Goal: Task Accomplishment & Management: Complete application form

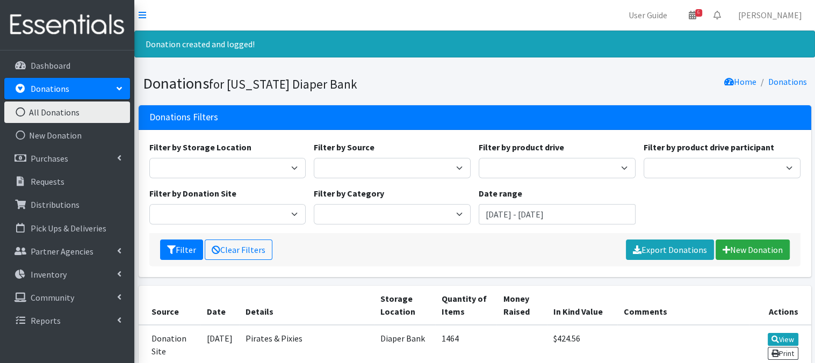
click at [21, 111] on icon at bounding box center [20, 112] width 14 height 10
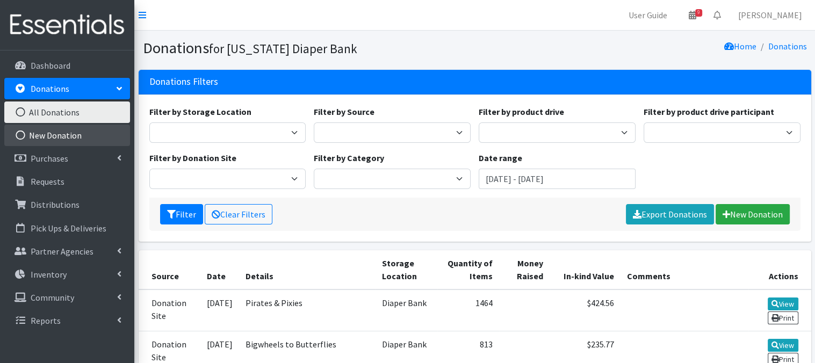
click at [40, 135] on link "New Donation" at bounding box center [67, 135] width 126 height 21
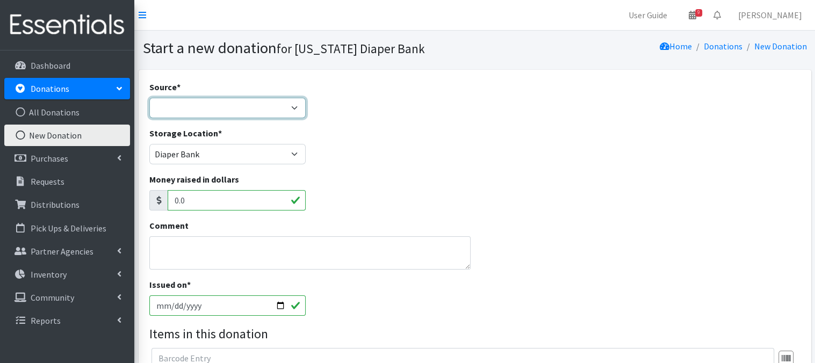
click at [292, 106] on select "Product Drive Manufacturer Donation Site Misc. Donation" at bounding box center [227, 108] width 157 height 20
select select "Product Drive"
click at [149, 98] on select "Product Drive Manufacturer Donation Site Misc. Donation" at bounding box center [227, 108] width 157 height 20
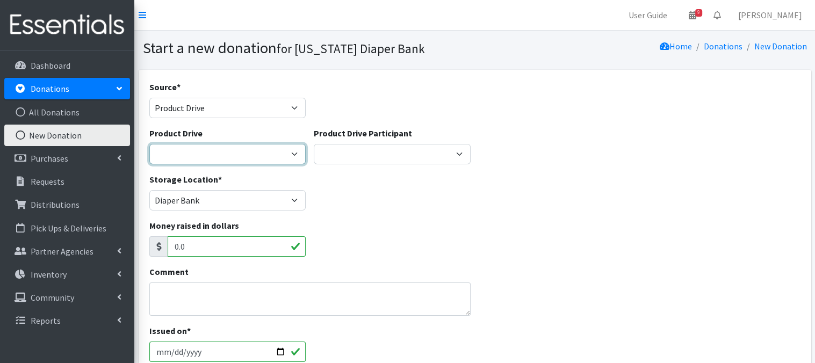
click at [291, 152] on select "Abbott Elementary ACCESS Bank Ackerman Elementary Amazon Smile Apartment Associ…" at bounding box center [227, 154] width 157 height 20
click at [499, 124] on div "Source * Product Drive Manufacturer Donation Site Misc. Donation" at bounding box center [474, 104] width 659 height 46
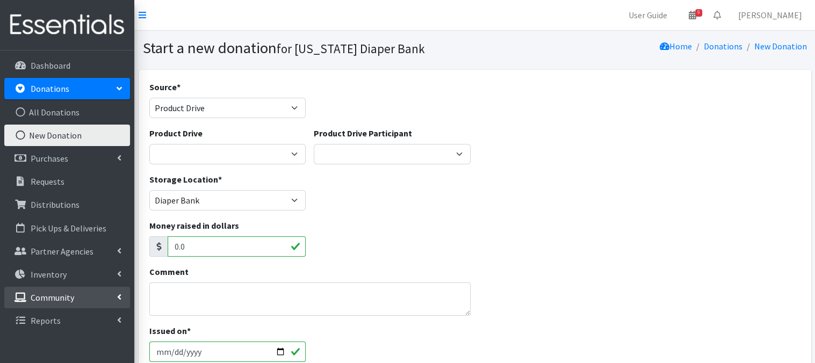
click at [115, 298] on link "Community" at bounding box center [67, 297] width 126 height 21
click at [21, 343] on icon at bounding box center [20, 344] width 14 height 10
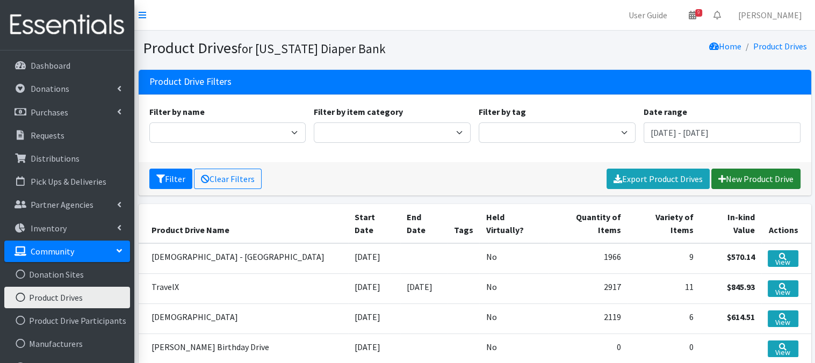
click at [761, 182] on link "New Product Drive" at bounding box center [755, 179] width 89 height 20
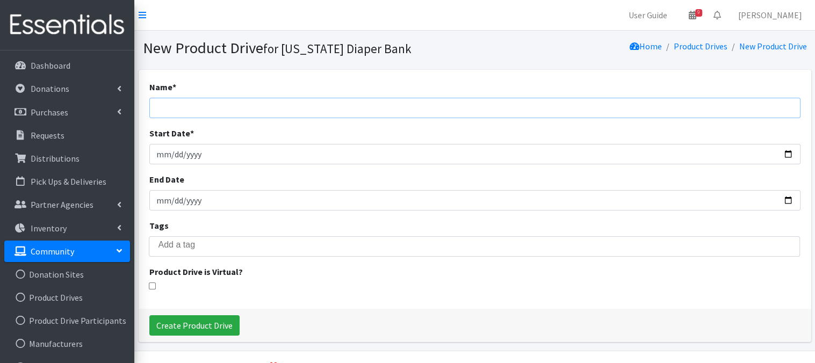
click at [212, 111] on input "Name *" at bounding box center [474, 108] width 651 height 20
click at [206, 106] on input "Film Streams-Paiit Martin" at bounding box center [474, 108] width 651 height 20
click at [220, 105] on input "Film Streams Paiit Martin" at bounding box center [474, 108] width 651 height 20
click at [204, 106] on input "Film Streams Patti Martin" at bounding box center [474, 108] width 651 height 20
click at [248, 111] on input "Film Streams (Patti Martin" at bounding box center [474, 108] width 651 height 20
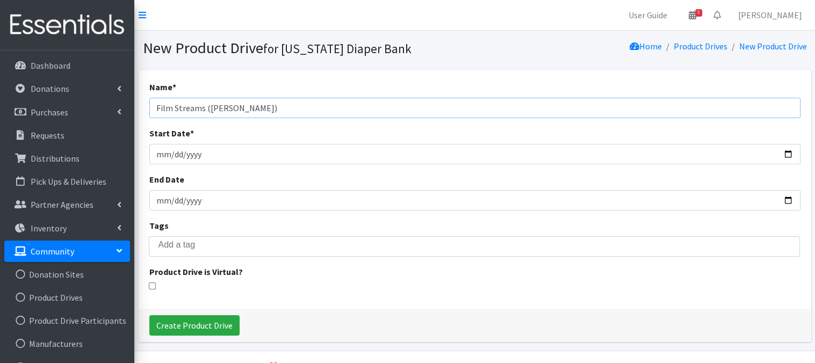
type input "Film Streams ([PERSON_NAME])"
click at [161, 155] on input "Start Date *" at bounding box center [474, 154] width 651 height 20
type input "2025-08-11"
click at [165, 201] on input "End Date" at bounding box center [474, 200] width 651 height 20
type input "[DATE]"
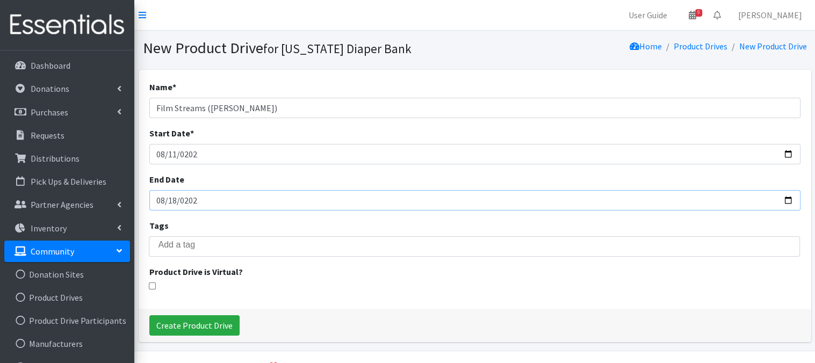
click at [294, 196] on input "[DATE]" at bounding box center [474, 200] width 651 height 20
click at [175, 329] on input "Create Product Drive" at bounding box center [194, 325] width 90 height 20
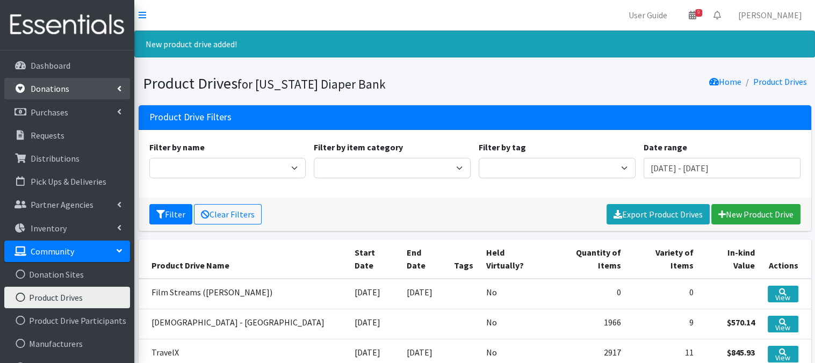
click at [51, 91] on p "Donations" at bounding box center [50, 88] width 39 height 11
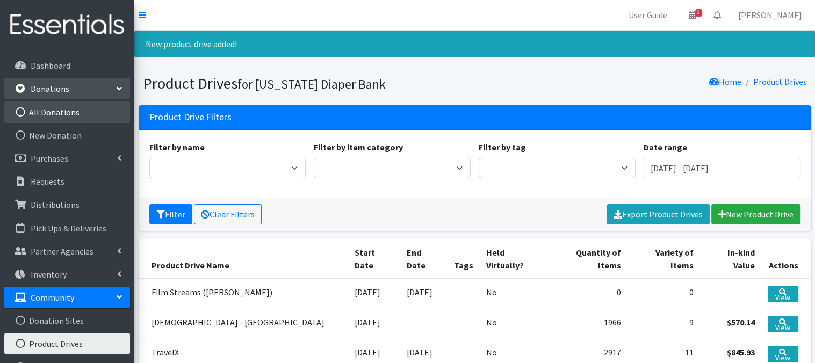
click at [19, 111] on icon at bounding box center [20, 112] width 14 height 10
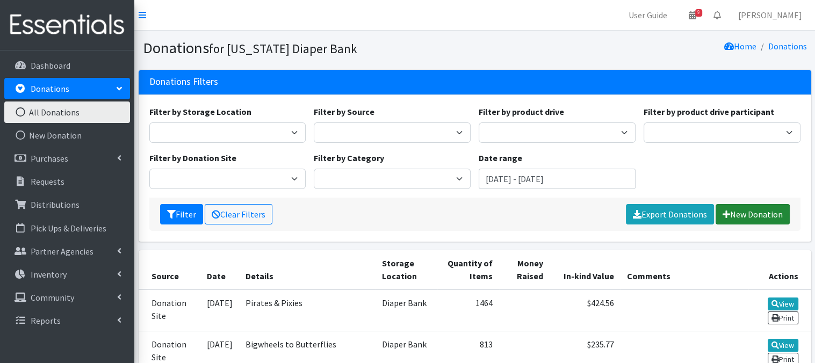
click at [729, 214] on icon at bounding box center [727, 214] width 8 height 9
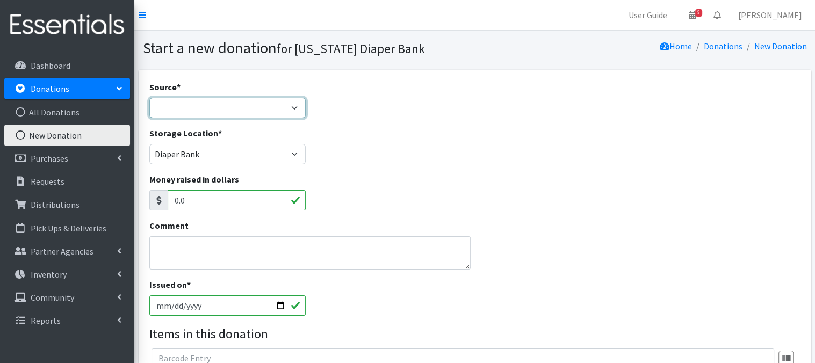
click at [294, 107] on select "Product Drive Manufacturer Donation Site Misc. Donation" at bounding box center [227, 108] width 157 height 20
select select "Product Drive"
click at [149, 98] on select "Product Drive Manufacturer Donation Site Misc. Donation" at bounding box center [227, 108] width 157 height 20
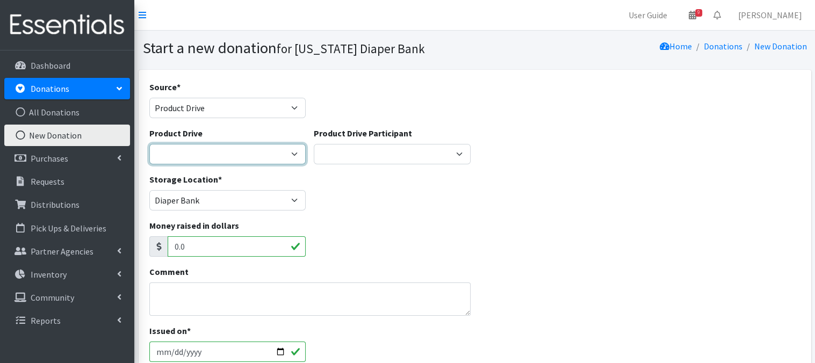
click at [210, 154] on select "Abbott Elementary ACCESS Bank Ackerman Elementary Amazon Smile Apartment Associ…" at bounding box center [227, 154] width 157 height 20
select select "3505"
click at [149, 144] on select "Abbott Elementary ACCESS Bank Ackerman Elementary Amazon Smile Apartment Associ…" at bounding box center [227, 154] width 157 height 20
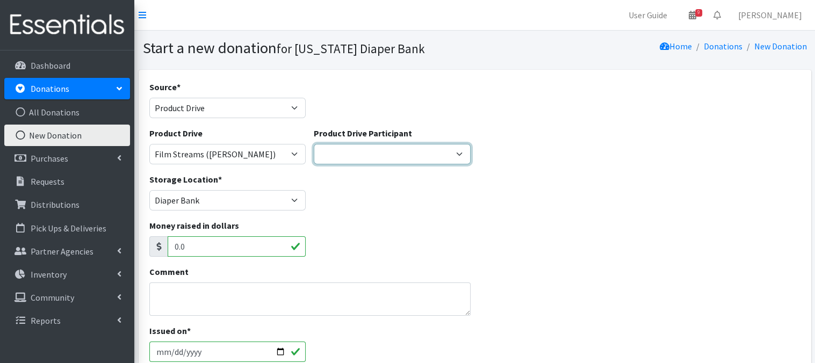
click at [453, 157] on select "Daisies Millard West Basketball Family Hospital Systems CFPIN ---Create new Par…" at bounding box center [392, 154] width 157 height 20
drag, startPoint x: 516, startPoint y: 157, endPoint x: 429, endPoint y: 167, distance: 87.6
click at [516, 157] on div "Product Drive Abbott Elementary ACCESS Bank Ackerman Elementary Amazon Smile Ap…" at bounding box center [474, 150] width 659 height 46
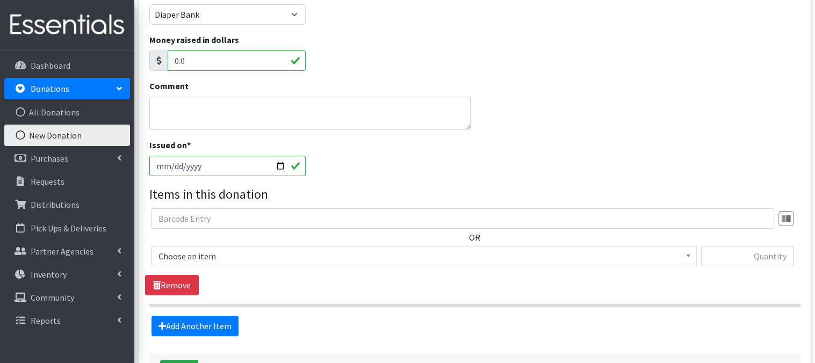
scroll to position [229, 0]
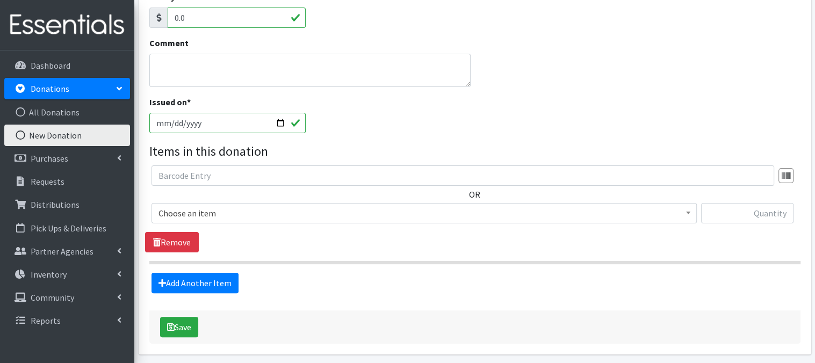
click at [279, 121] on input "2025-08-19" at bounding box center [227, 123] width 157 height 20
type input "2025-08-18"
click at [690, 213] on b at bounding box center [688, 213] width 4 height 3
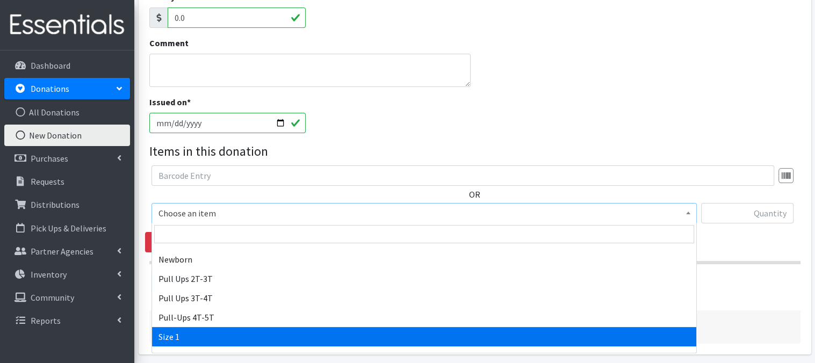
scroll to position [121, 0]
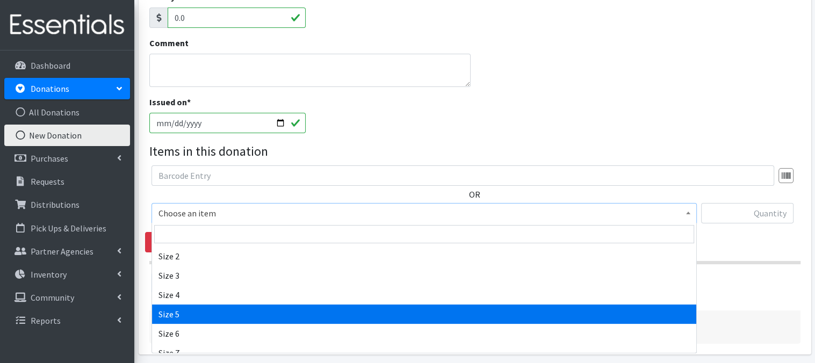
select select "3686"
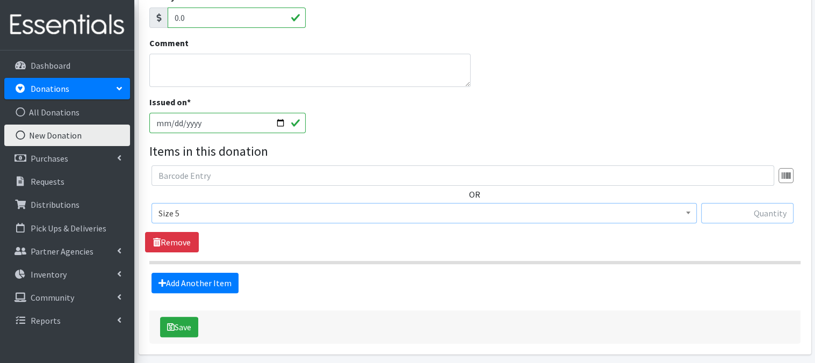
click at [730, 214] on input "text" at bounding box center [747, 213] width 92 height 20
type input "58"
click at [204, 281] on link "Add Another Item" at bounding box center [195, 283] width 87 height 20
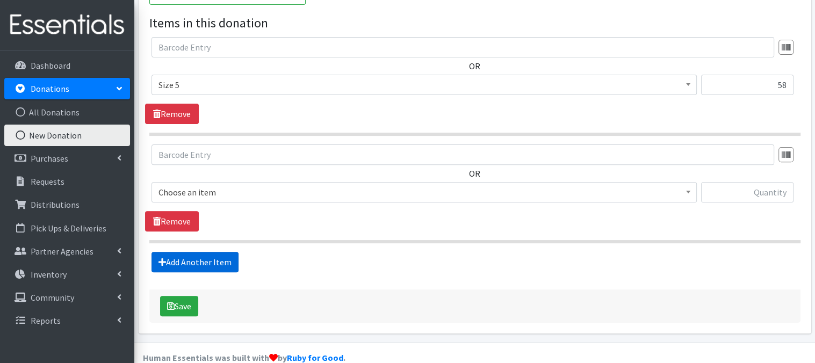
scroll to position [375, 0]
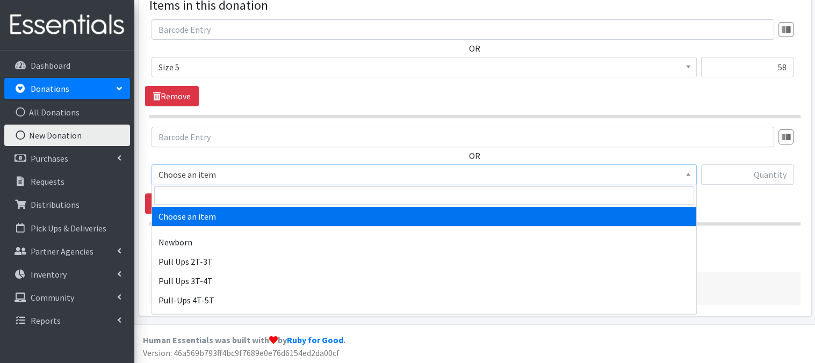
click at [683, 177] on span at bounding box center [688, 173] width 11 height 17
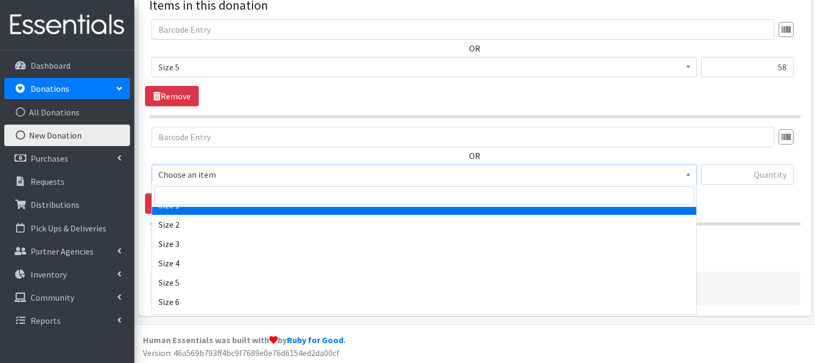
scroll to position [129, 0]
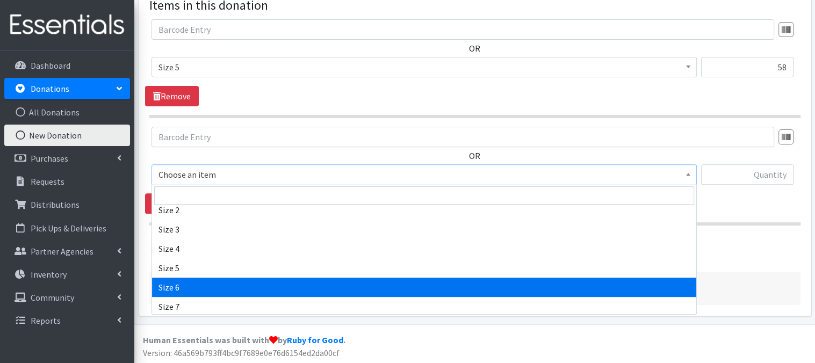
select select "3687"
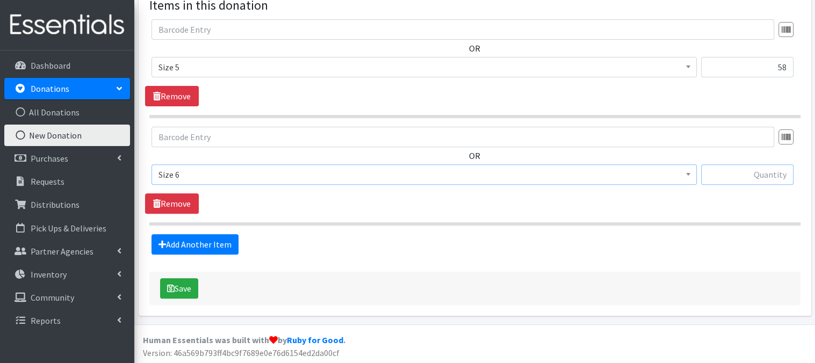
click at [782, 177] on input "text" at bounding box center [747, 174] width 92 height 20
type input "256"
click at [200, 247] on link "Add Another Item" at bounding box center [195, 244] width 87 height 20
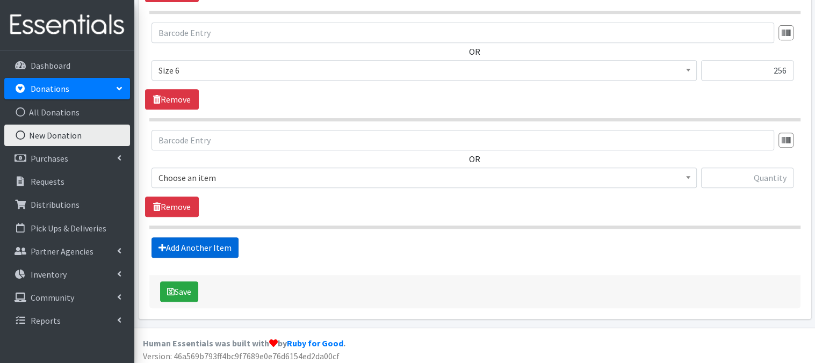
scroll to position [482, 0]
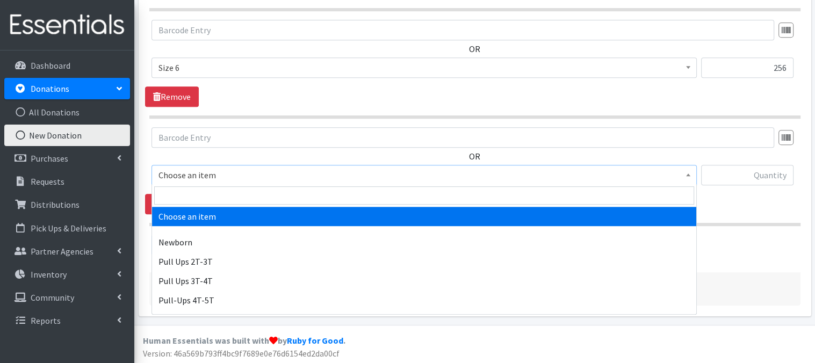
click at [690, 177] on span at bounding box center [688, 173] width 11 height 17
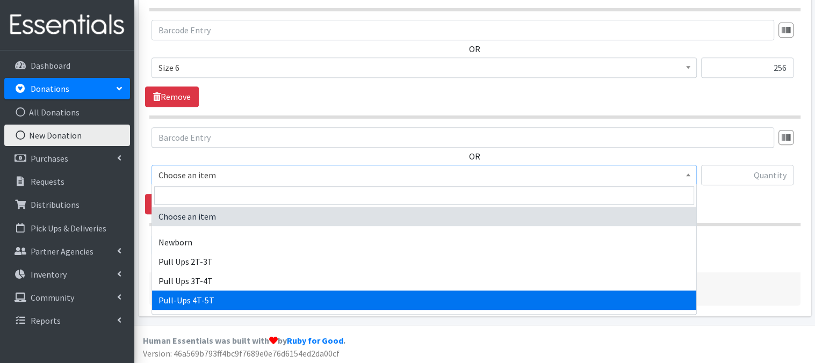
select select "14766"
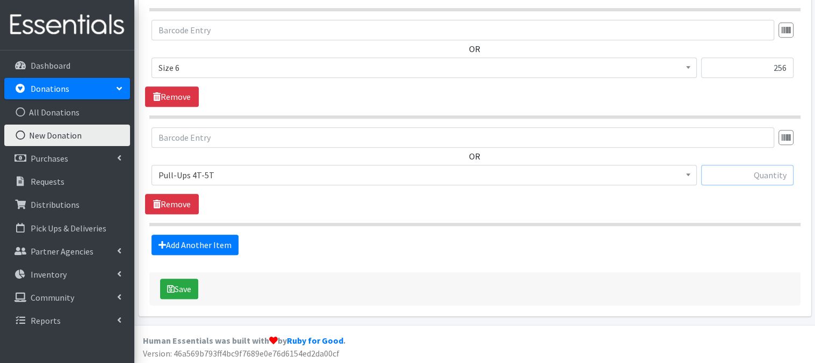
click at [744, 174] on input "text" at bounding box center [747, 175] width 92 height 20
type input "17"
click at [178, 292] on button "Save" at bounding box center [179, 289] width 38 height 20
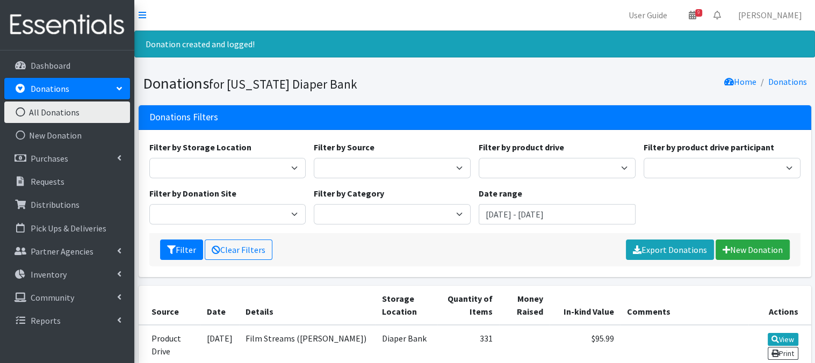
click at [19, 110] on icon at bounding box center [20, 112] width 14 height 10
